Goal: Task Accomplishment & Management: Use online tool/utility

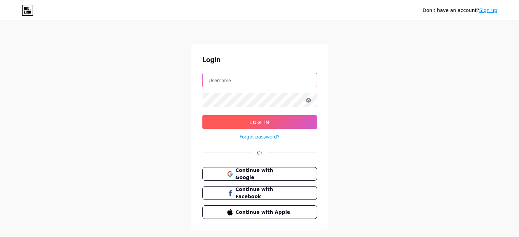
type input "rboyd"
click at [232, 121] on button "Log In" at bounding box center [259, 122] width 115 height 14
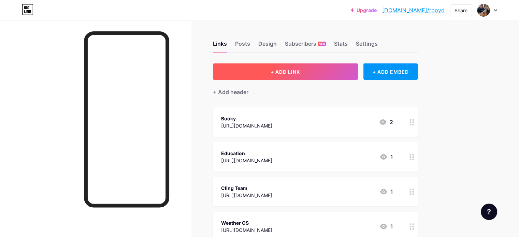
click at [331, 71] on button "+ ADD LINK" at bounding box center [285, 71] width 145 height 16
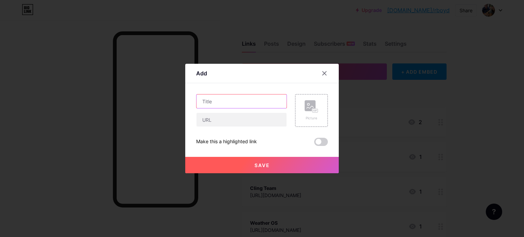
click at [221, 99] on input "text" at bounding box center [241, 101] width 90 height 14
type input "Academy"
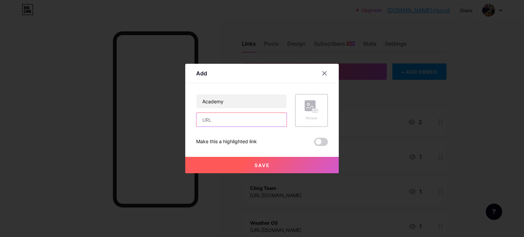
paste input "[URL][DOMAIN_NAME]"
type input "[URL][DOMAIN_NAME]"
click at [263, 163] on span "Save" at bounding box center [261, 165] width 15 height 6
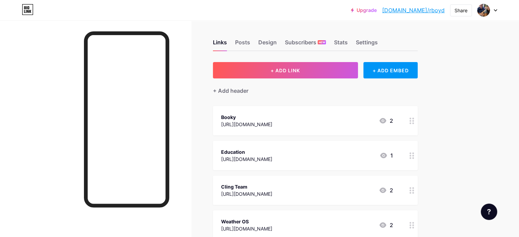
scroll to position [0, 0]
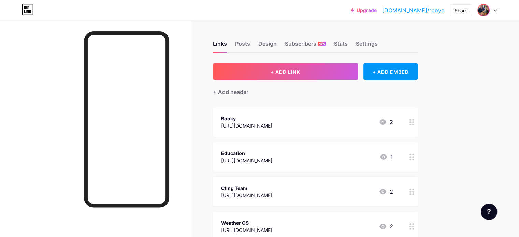
click at [482, 12] on img at bounding box center [483, 10] width 11 height 11
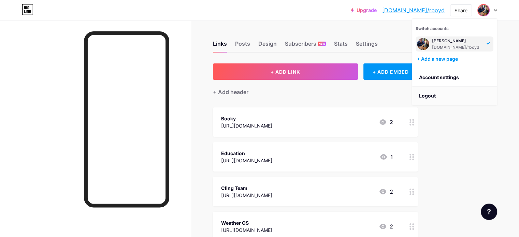
click at [424, 97] on li "Logout" at bounding box center [454, 96] width 85 height 18
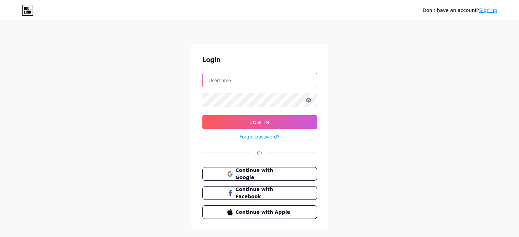
type input "rboyd"
